Goal: Book appointment/travel/reservation

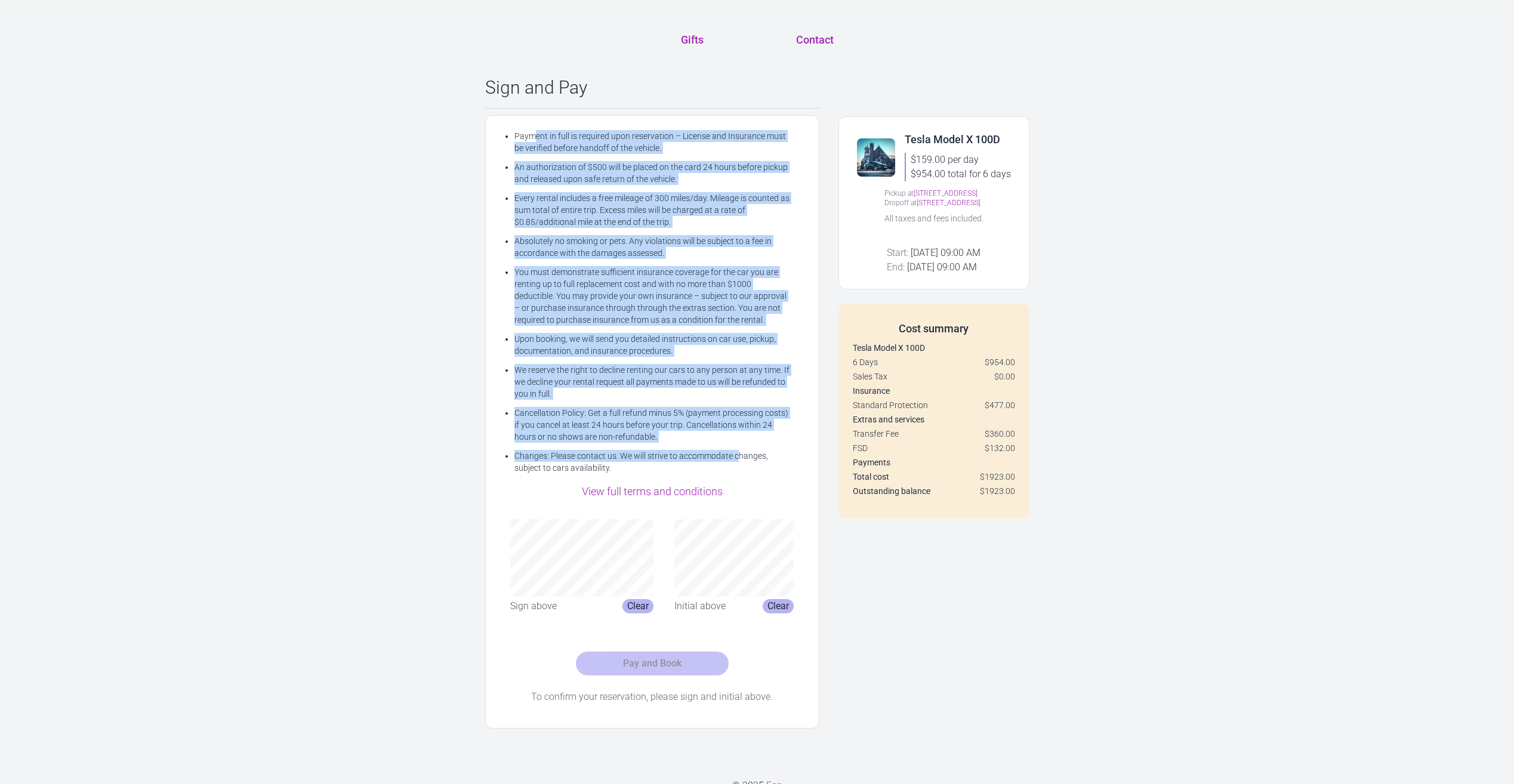
drag, startPoint x: 516, startPoint y: 135, endPoint x: 739, endPoint y: 452, distance: 387.6
click at [739, 452] on ul "Payment in full is required upon reservation – License and Insurance must be ve…" at bounding box center [652, 302] width 305 height 344
drag, startPoint x: 739, startPoint y: 452, endPoint x: 697, endPoint y: 493, distance: 58.7
click at [697, 493] on link "View full terms and conditions" at bounding box center [652, 491] width 141 height 12
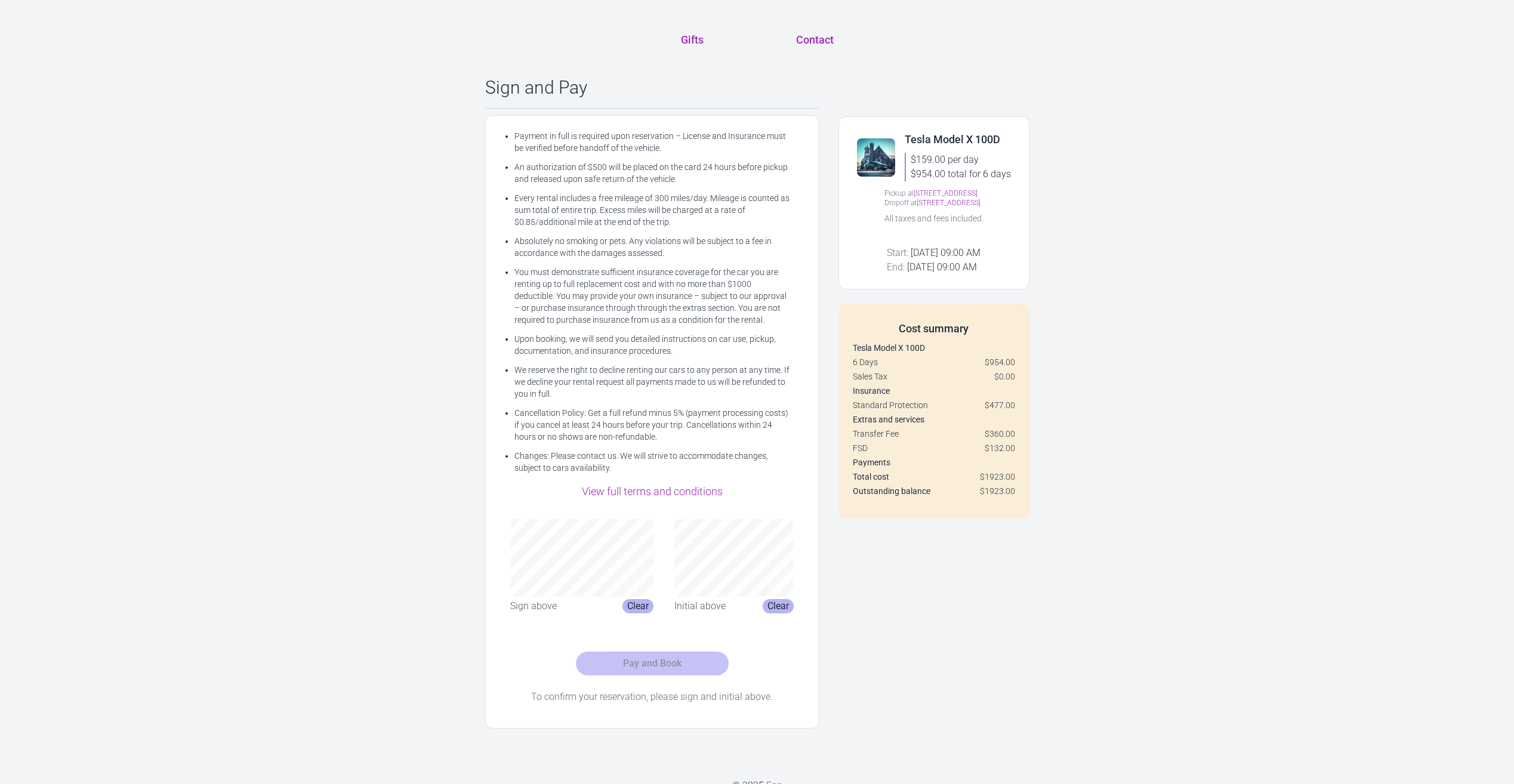
drag, startPoint x: 1021, startPoint y: 448, endPoint x: 974, endPoint y: 450, distance: 47.0
click at [974, 450] on div "Cost summary Tesla Model X 100D 6 Days $954.00 Sales Tax $0.00 Insurance Standa…" at bounding box center [934, 411] width 191 height 215
click at [1086, 456] on div "**********" at bounding box center [757, 460] width 1514 height 919
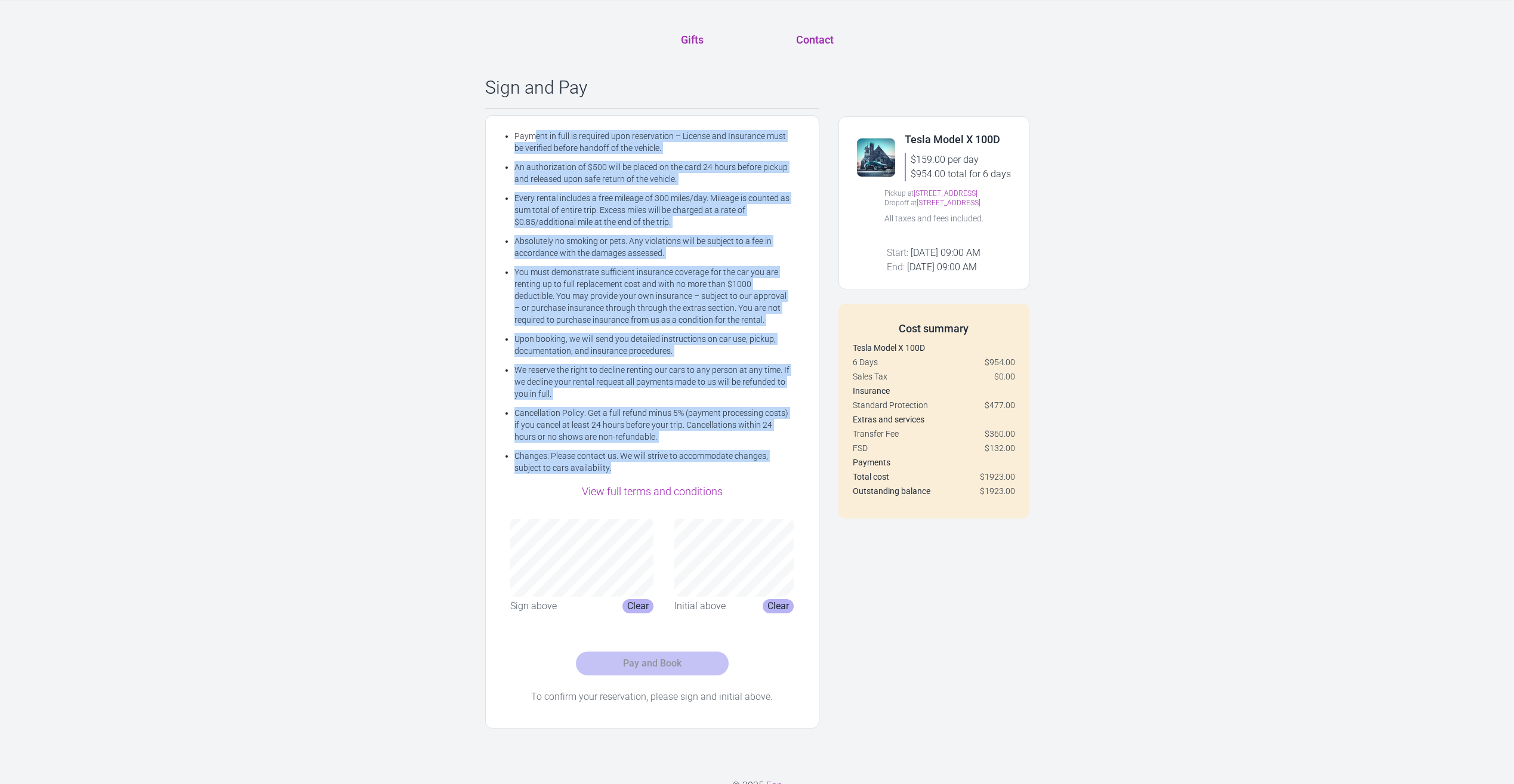
drag, startPoint x: 500, startPoint y: 136, endPoint x: 631, endPoint y: 469, distance: 357.8
click at [631, 469] on ul "Payment in full is required upon reservation – License and Insurance must be ve…" at bounding box center [652, 302] width 305 height 344
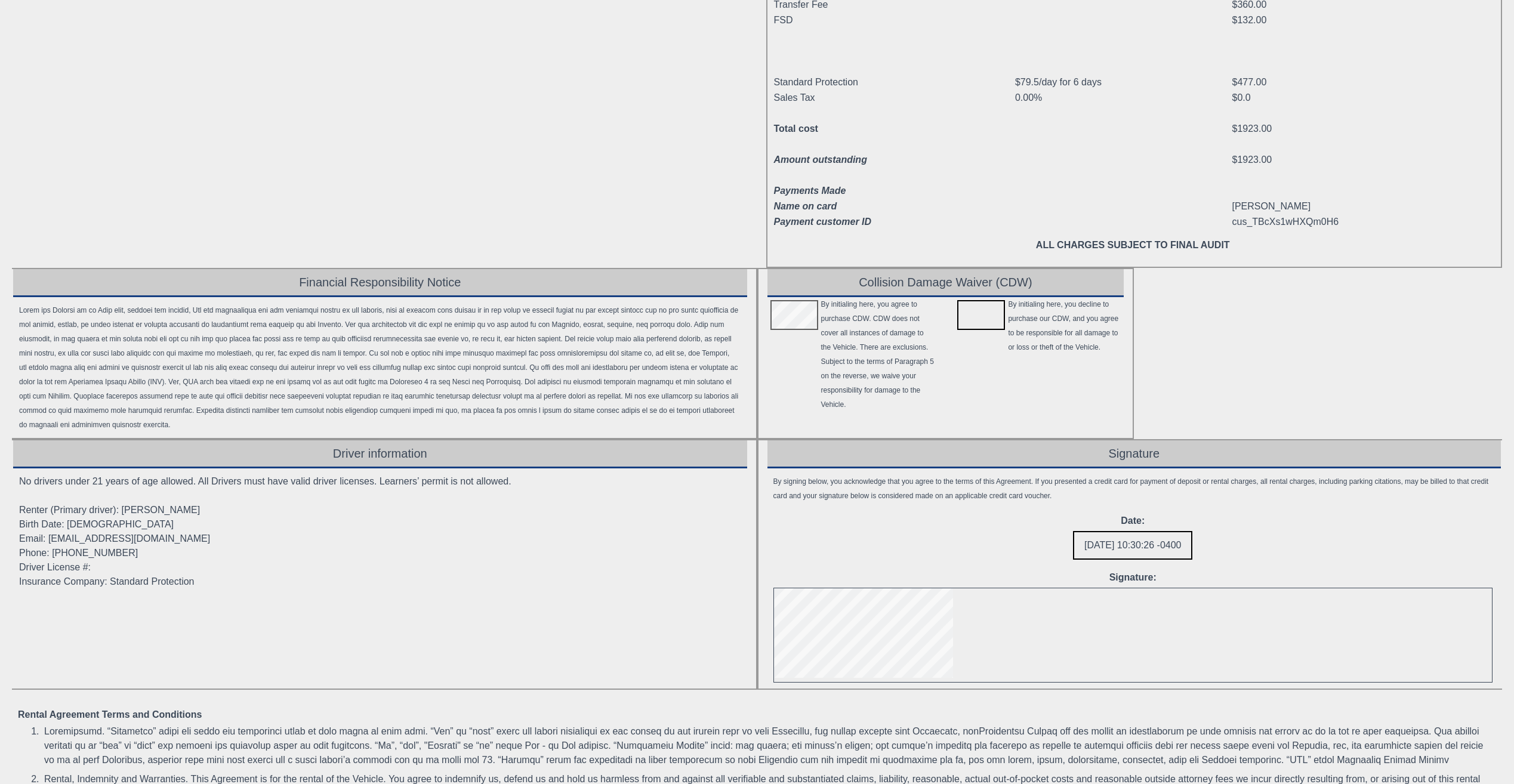
scroll to position [179, 0]
